Goal: Task Accomplishment & Management: Manage account settings

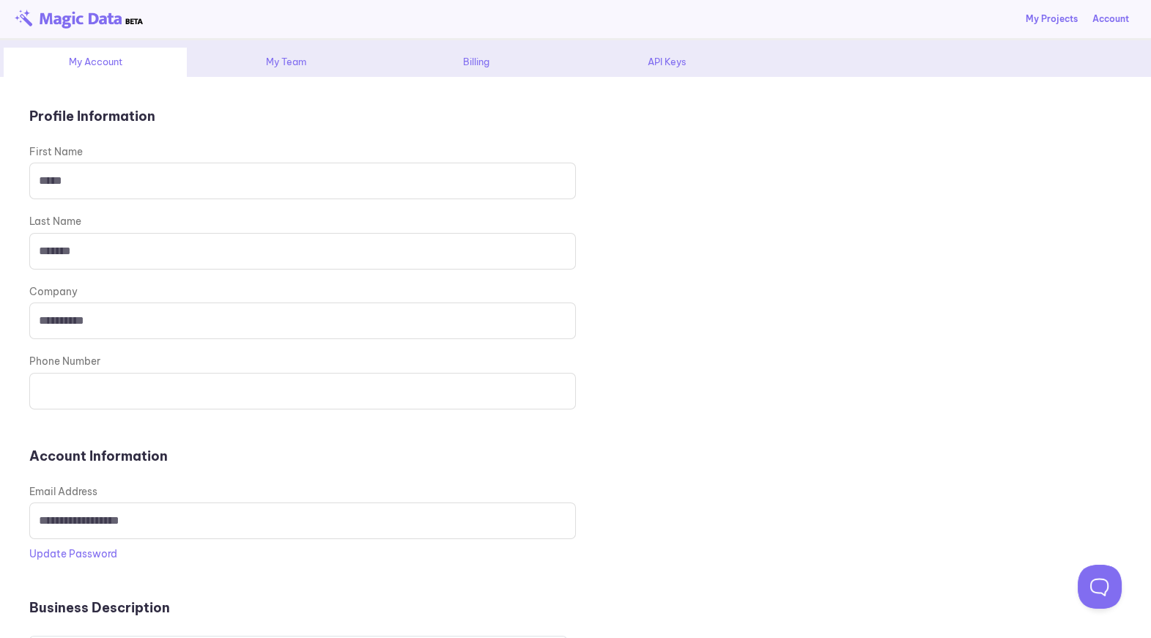
click at [649, 64] on div "API Keys" at bounding box center [666, 62] width 183 height 29
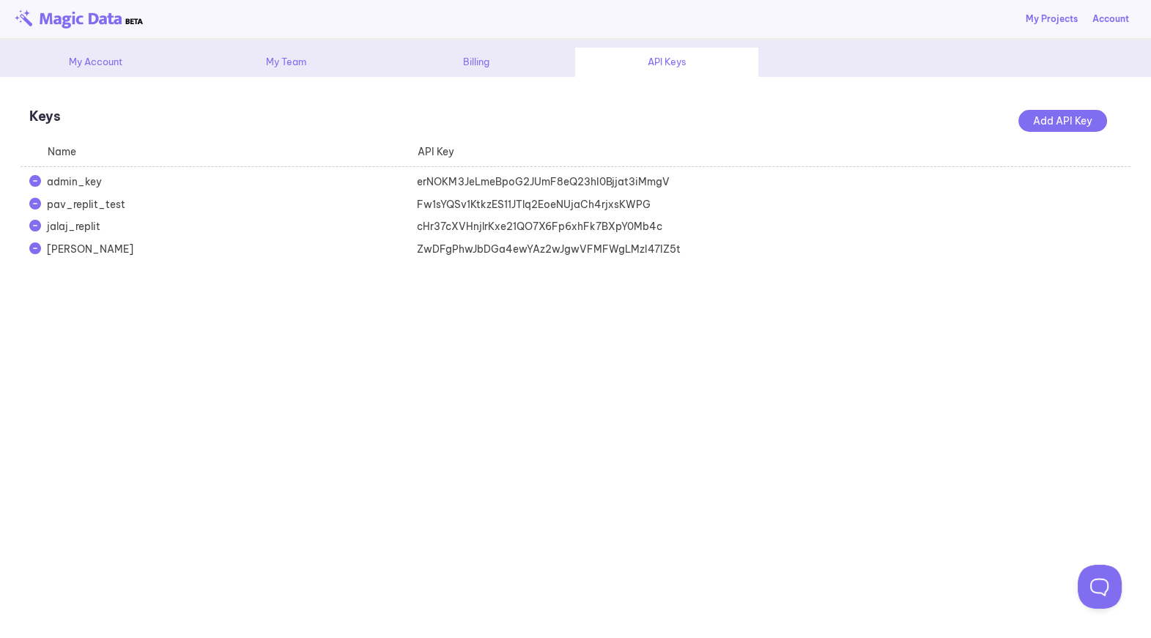
click at [424, 224] on div "cHr37cXVHnjlrKxe21QO7X6Fp6xhFk7BXpY0Mb4c" at bounding box center [593, 226] width 370 height 15
copy div "cHr37cXVHnjlrKxe21QO7X6Fp6xhFk7BXpY0Mb4c"
click at [516, 177] on div "erNOKM3JeLmeBpoG2JUmF8eQ23hI0Bjjat3iMmgV" at bounding box center [593, 181] width 370 height 15
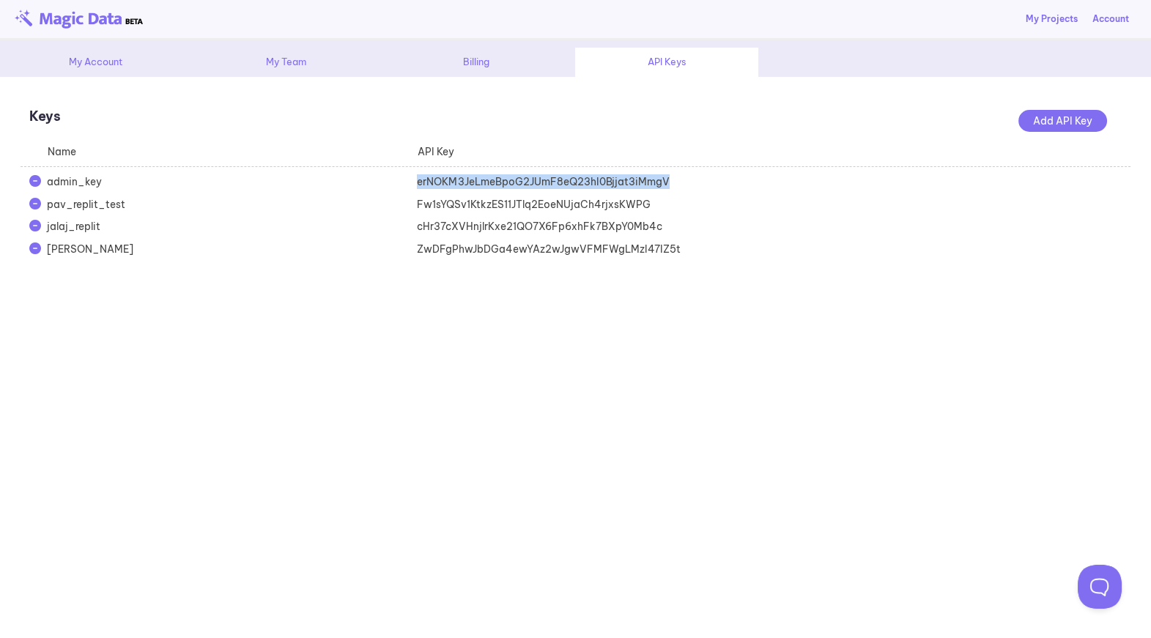
click at [516, 177] on div "erNOKM3JeLmeBpoG2JUmF8eQ23hI0Bjjat3iMmgV" at bounding box center [593, 181] width 370 height 15
copy div "erNOKM3JeLmeBpoG2JUmF8eQ23hI0Bjjat3iMmgV"
